Goal: Navigation & Orientation: Find specific page/section

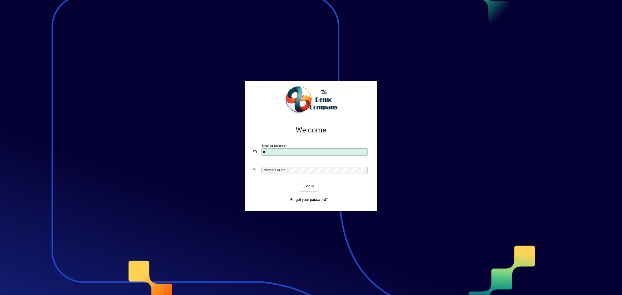
type input "**********"
click at [308, 188] on span "Login" at bounding box center [309, 186] width 11 height 5
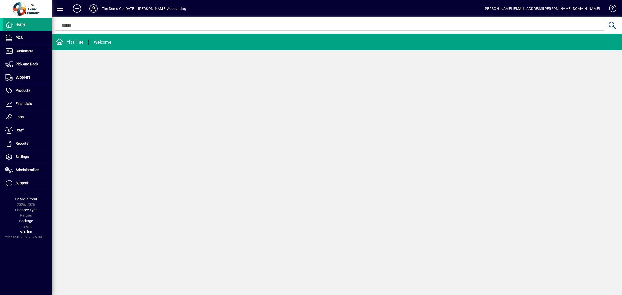
click at [94, 9] on icon at bounding box center [93, 8] width 10 height 8
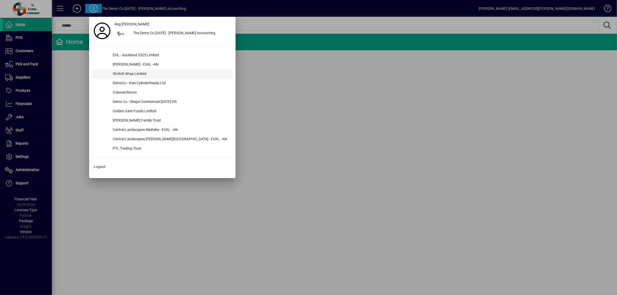
click at [121, 71] on div "Stretch Wrap Limited" at bounding box center [171, 74] width 124 height 9
